Goal: Task Accomplishment & Management: Complete application form

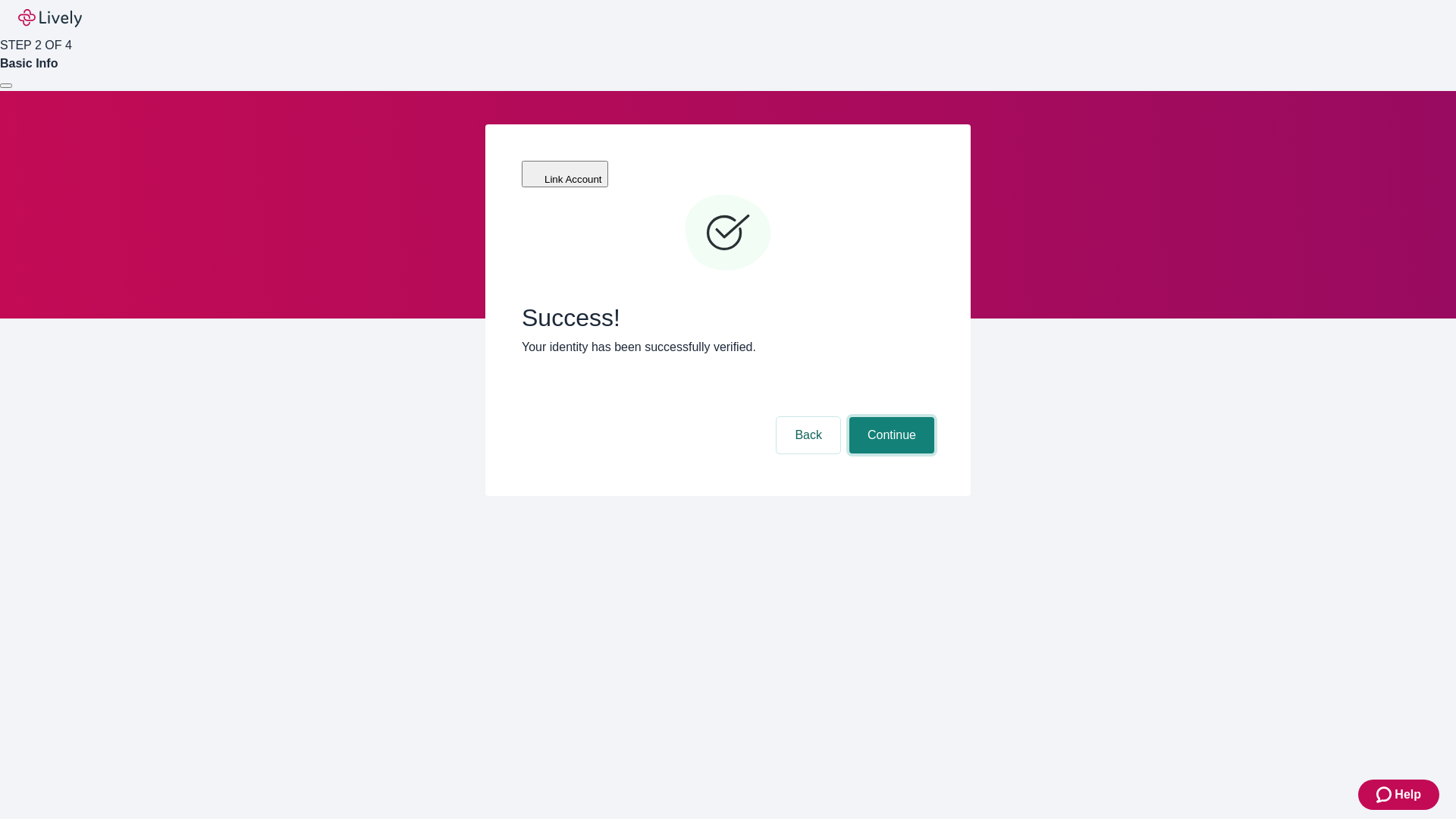
click at [889, 417] on button "Continue" at bounding box center [892, 436] width 85 height 36
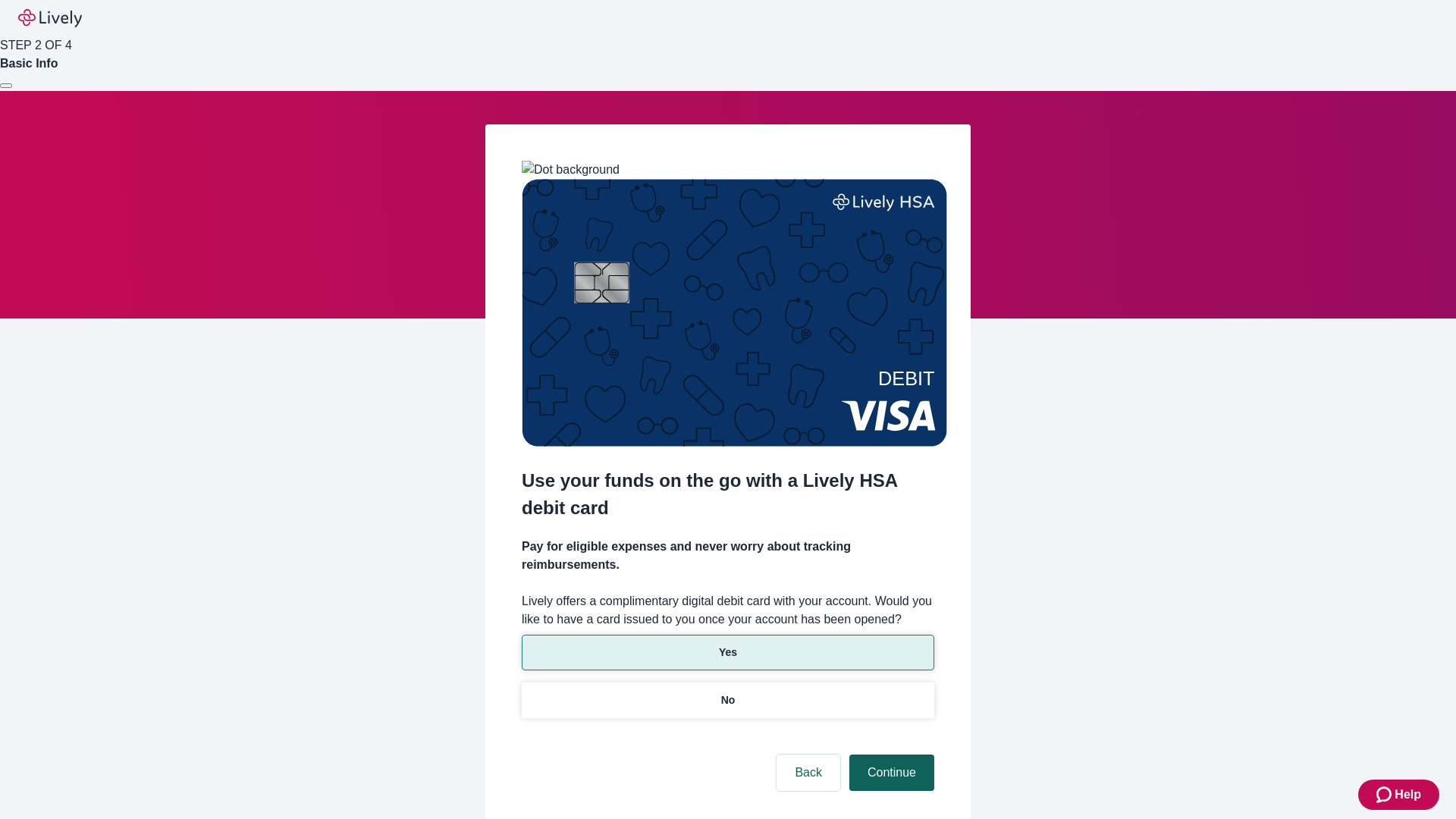
click at [728, 645] on p "Yes" at bounding box center [728, 653] width 18 height 16
click at [889, 754] on button "Continue" at bounding box center [892, 772] width 85 height 36
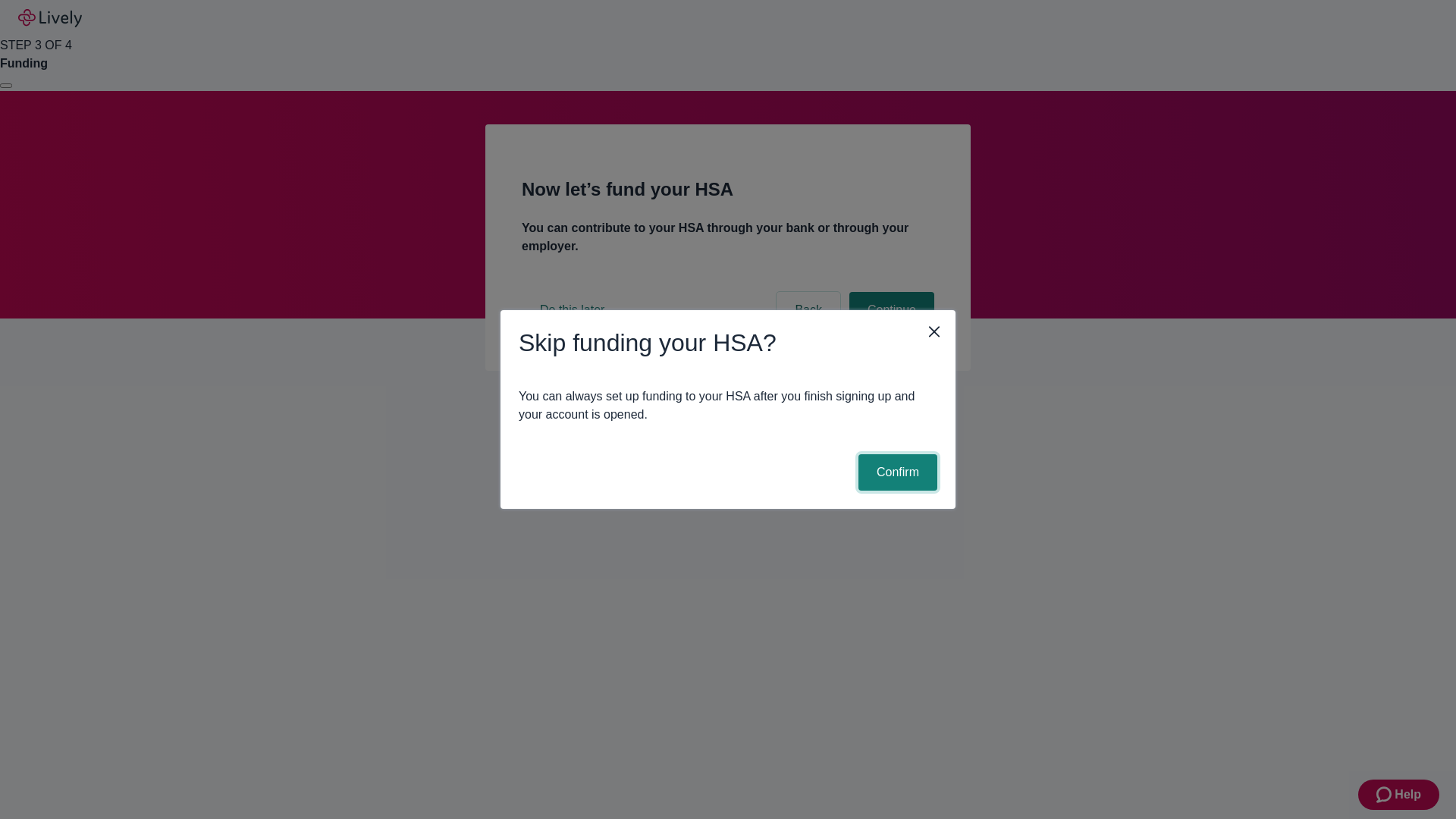
click at [896, 473] on button "Confirm" at bounding box center [898, 473] width 79 height 36
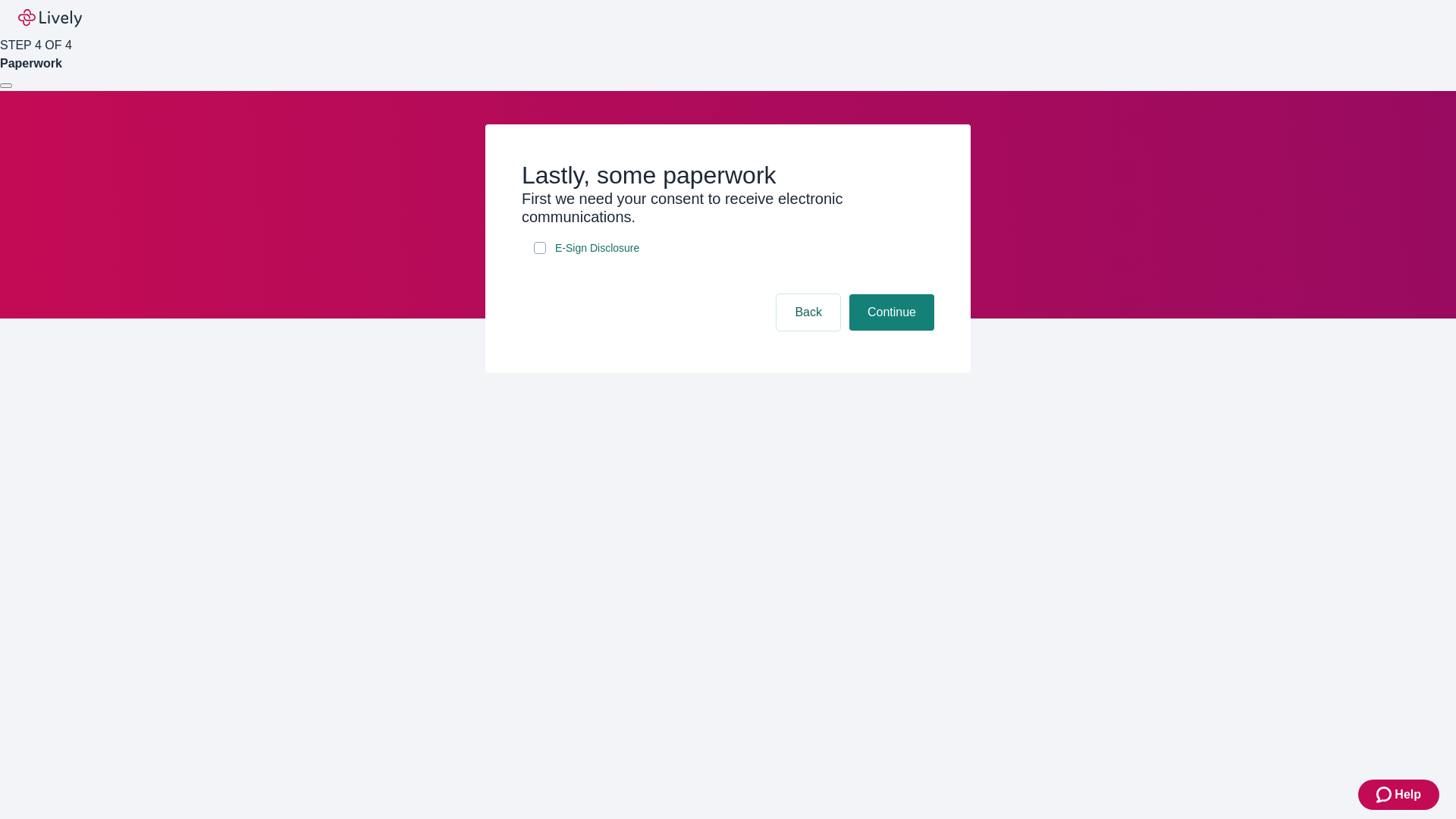
click at [540, 254] on input "E-Sign Disclosure" at bounding box center [540, 248] width 12 height 12
checkbox input "true"
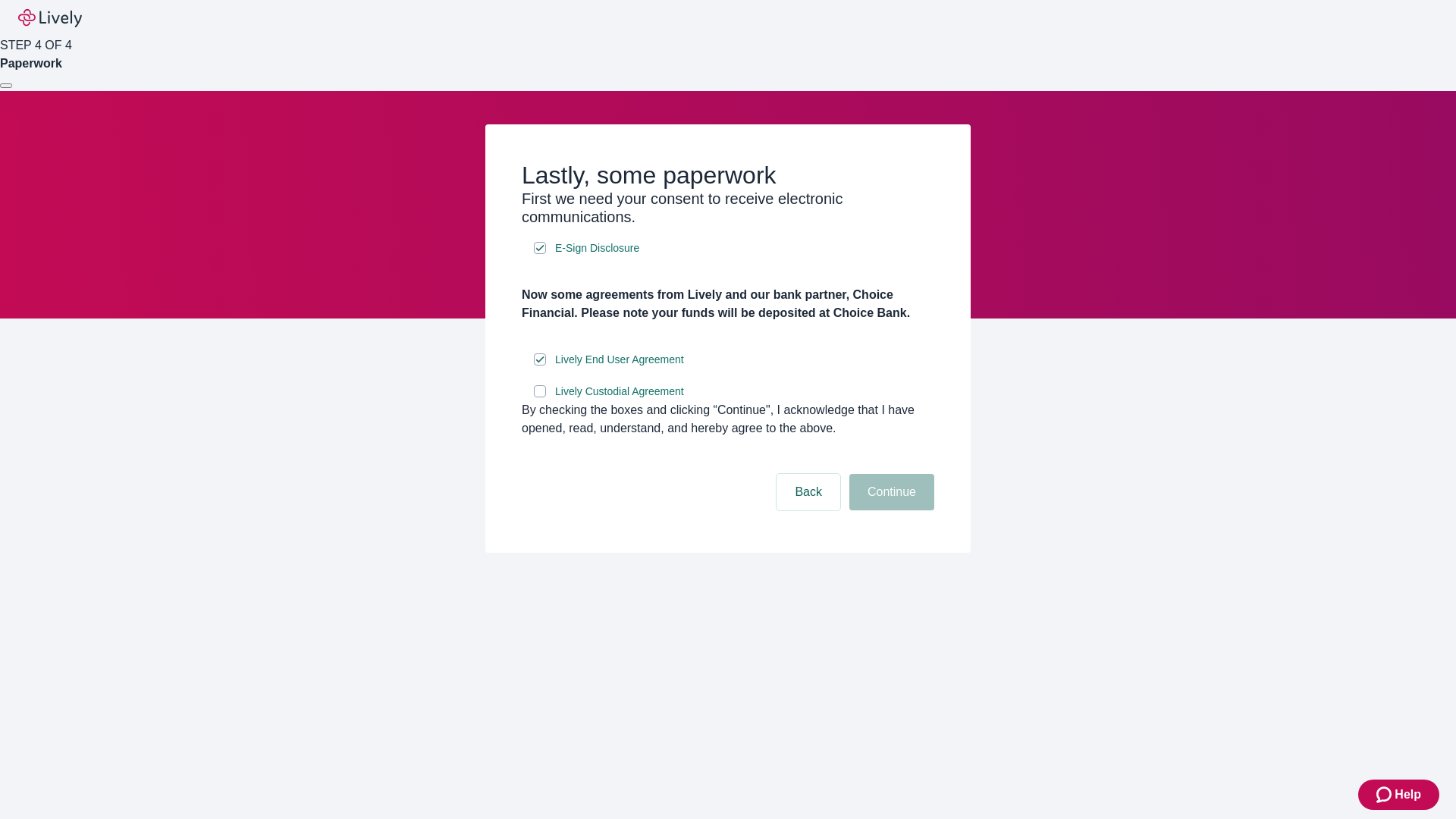
click at [540, 398] on input "Lively Custodial Agreement" at bounding box center [540, 391] width 12 height 12
checkbox input "true"
click at [889, 510] on button "Continue" at bounding box center [892, 492] width 85 height 36
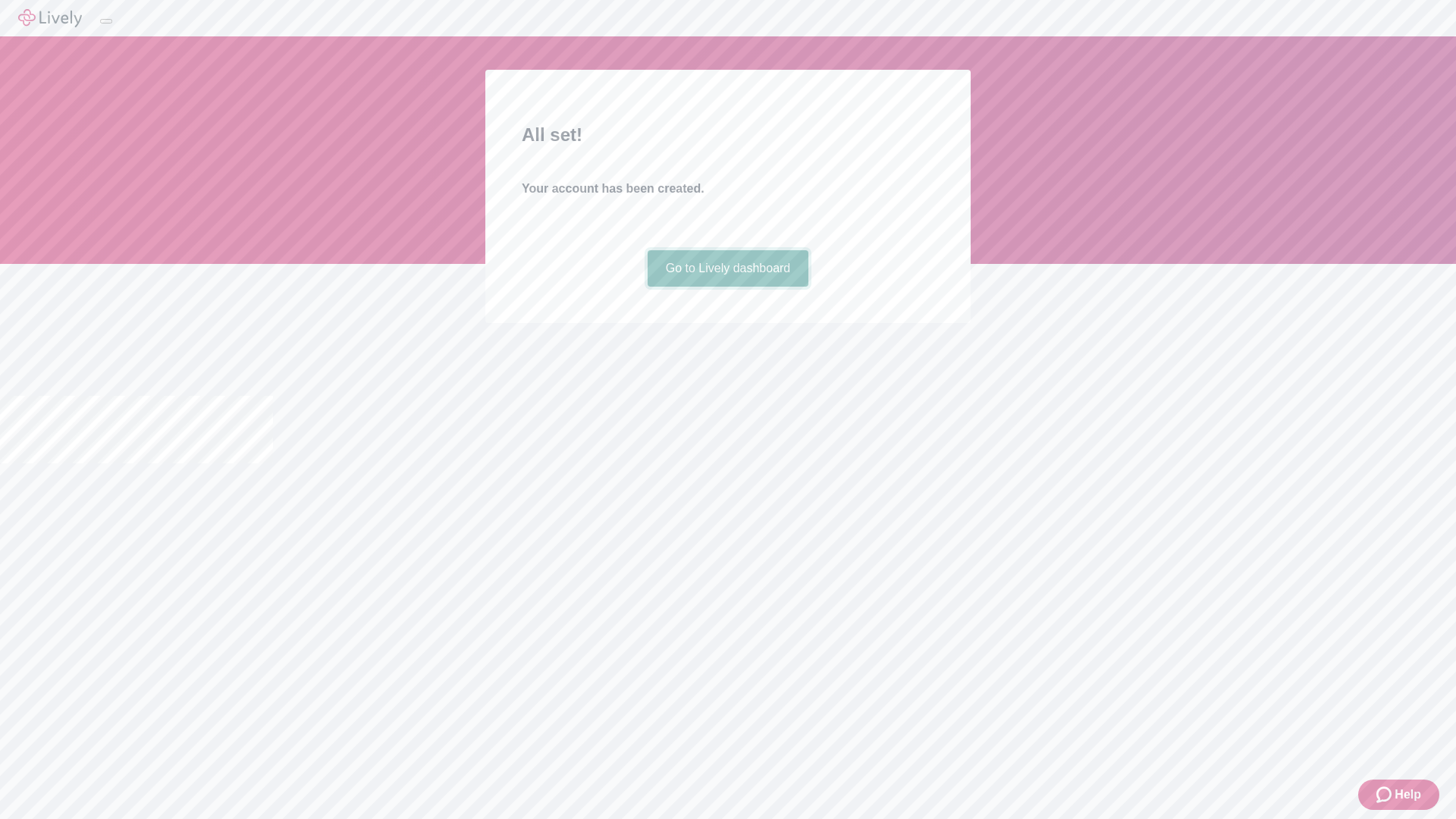
click at [728, 286] on link "Go to Lively dashboard" at bounding box center [728, 268] width 162 height 36
